Goal: Information Seeking & Learning: Learn about a topic

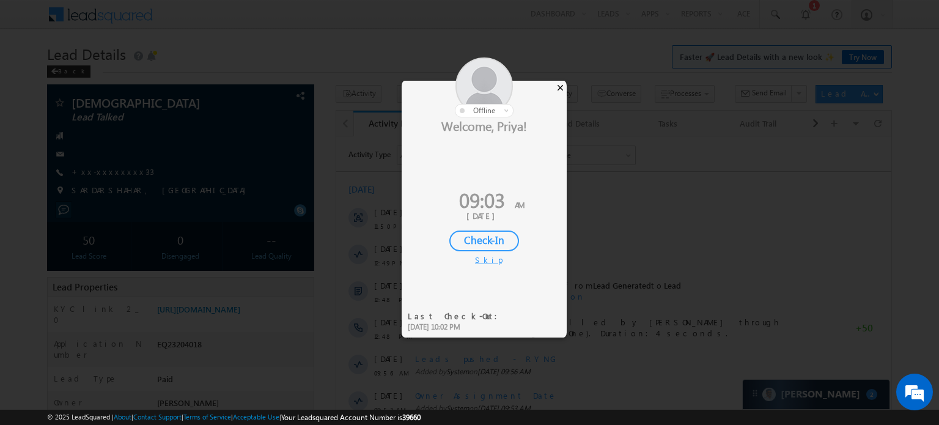
click at [563, 87] on div "×" at bounding box center [560, 87] width 13 height 13
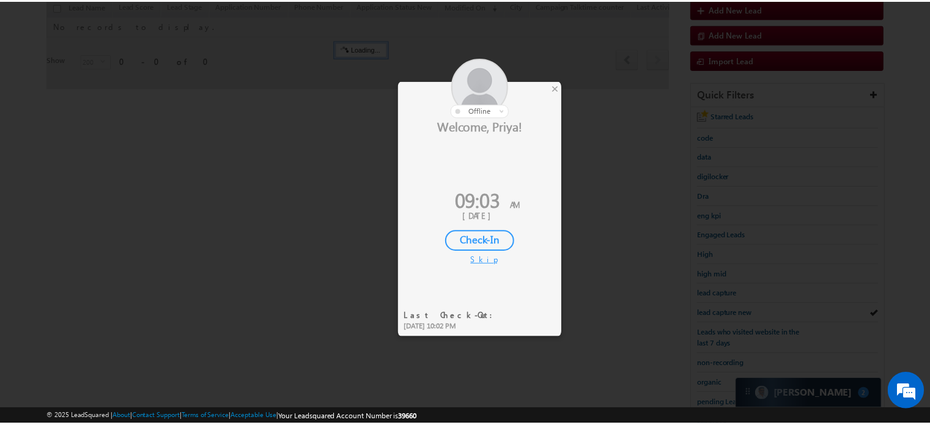
scroll to position [139, 0]
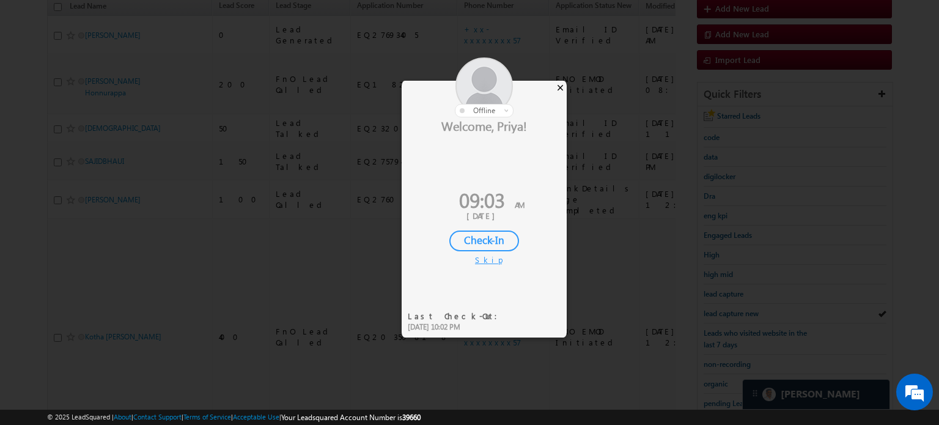
click at [560, 90] on div "×" at bounding box center [560, 87] width 13 height 13
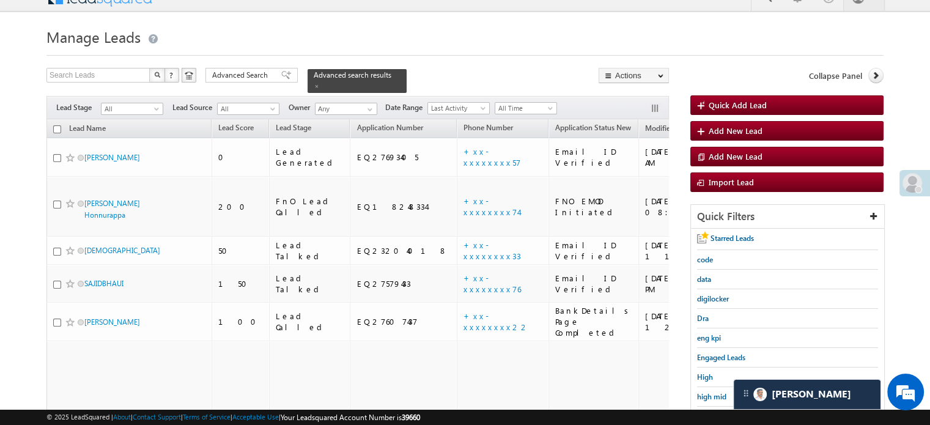
scroll to position [0, 0]
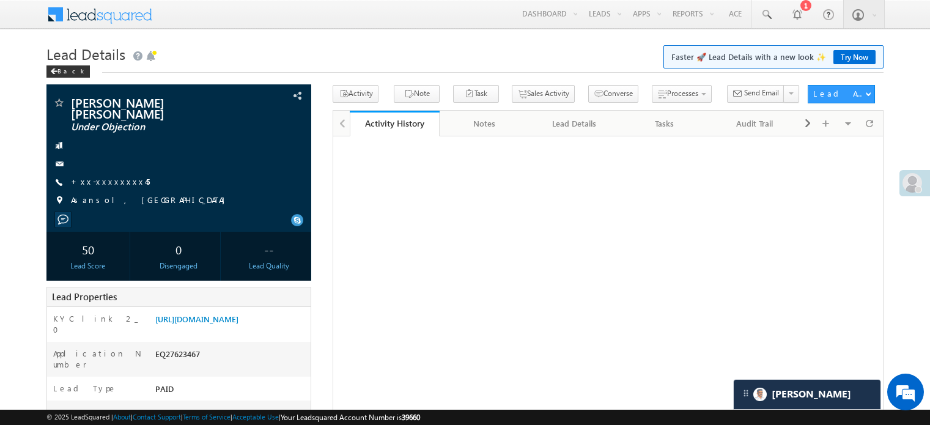
scroll to position [61, 0]
